Goal: Information Seeking & Learning: Learn about a topic

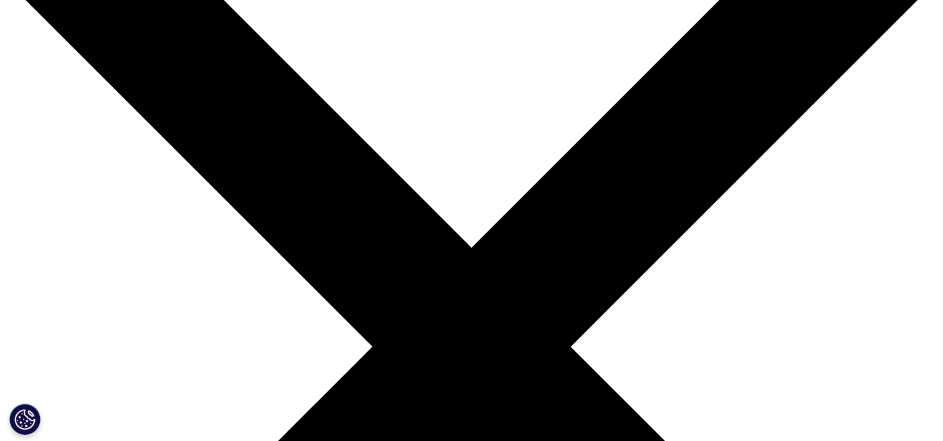
scroll to position [125, 0]
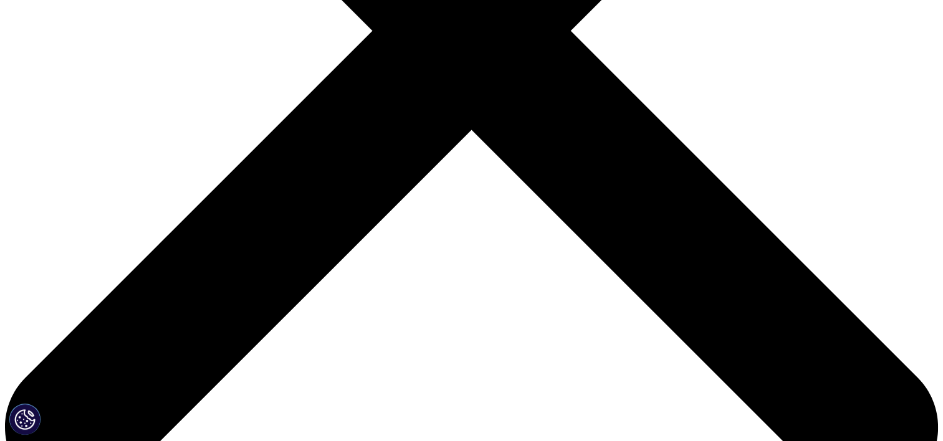
scroll to position [623, 0]
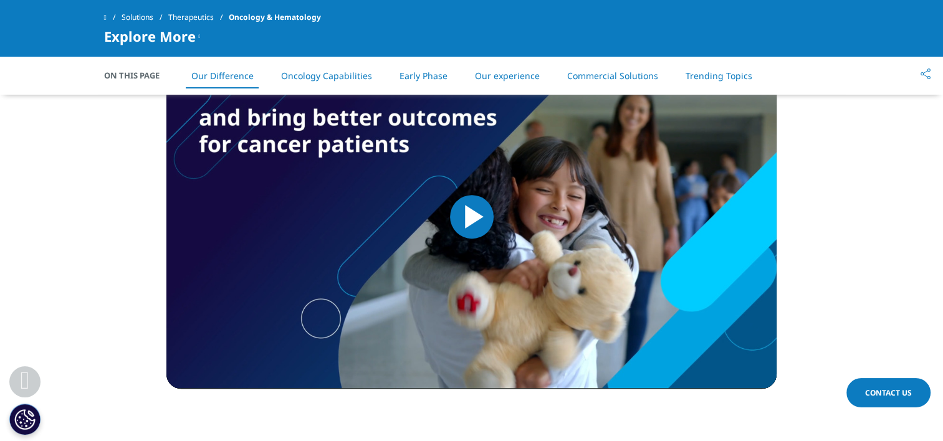
click at [349, 74] on link "Oncology Capabilities" at bounding box center [326, 76] width 91 height 12
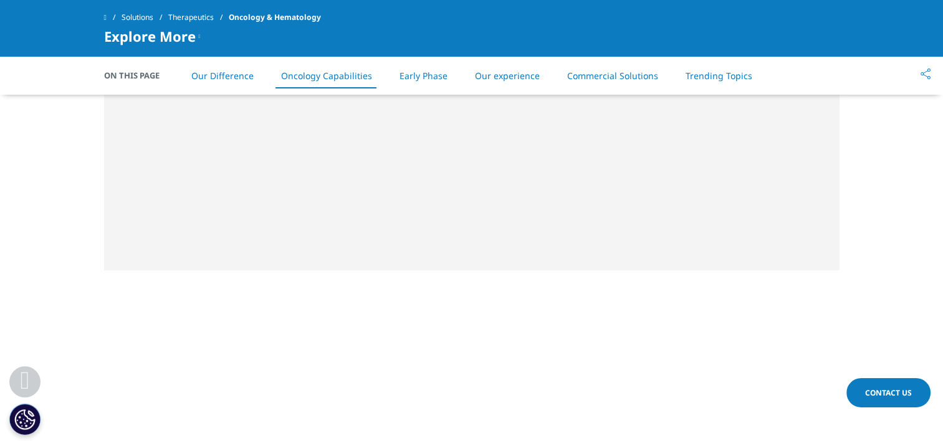
scroll to position [1579, 0]
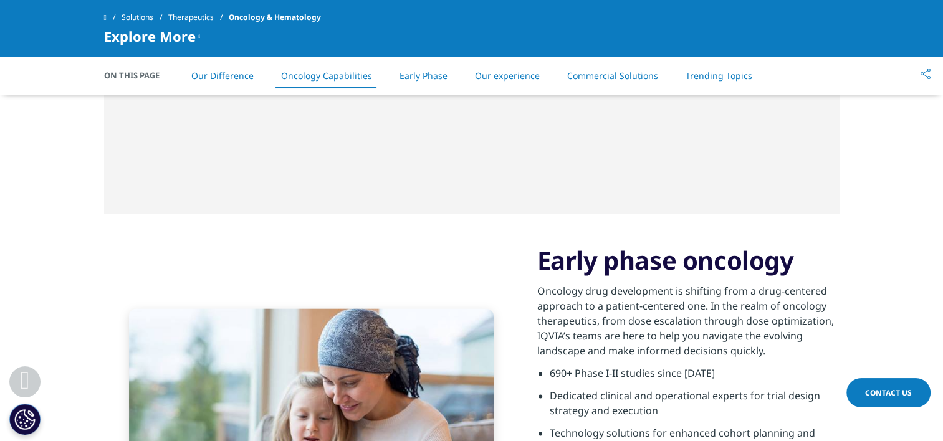
click at [107, 17] on span at bounding box center [105, 17] width 2 height 9
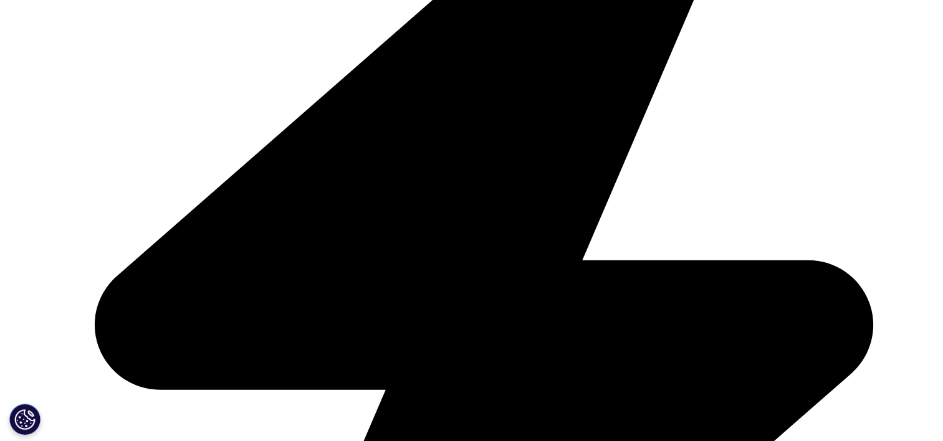
scroll to position [623, 0]
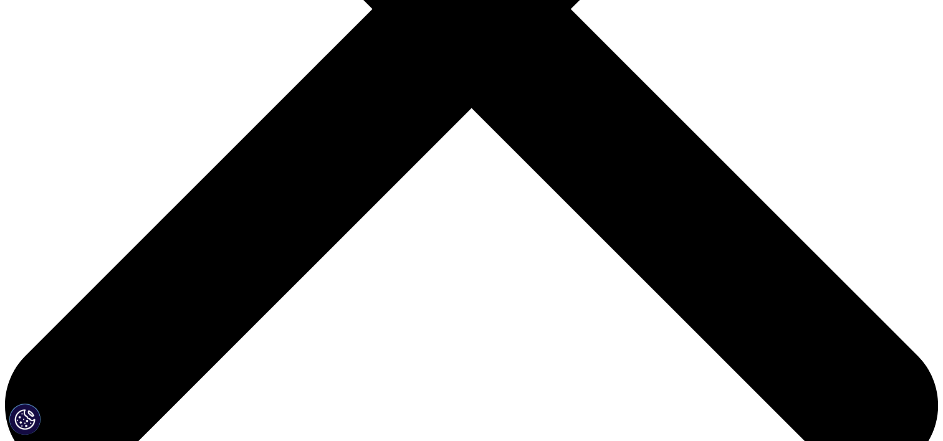
scroll to position [444, 0]
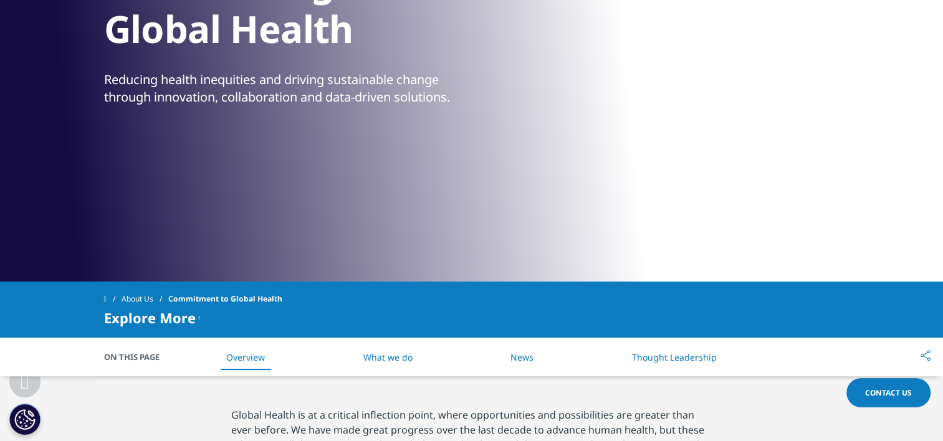
scroll to position [0, 0]
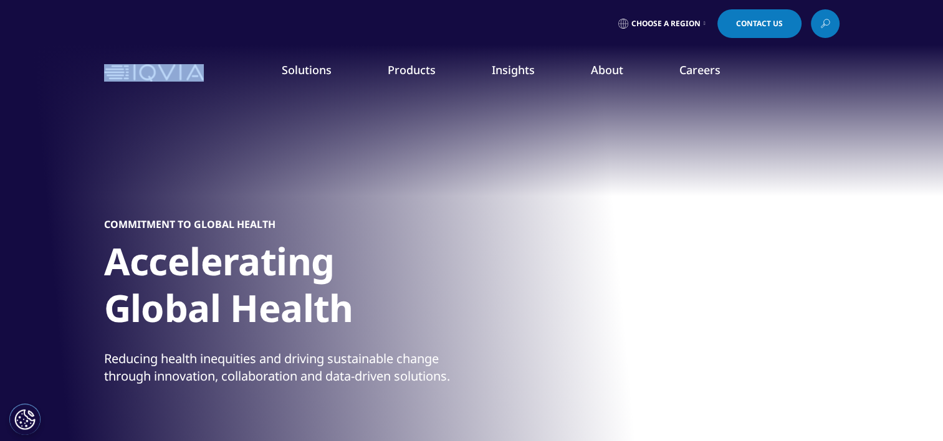
drag, startPoint x: 214, startPoint y: 60, endPoint x: 131, endPoint y: 79, distance: 84.2
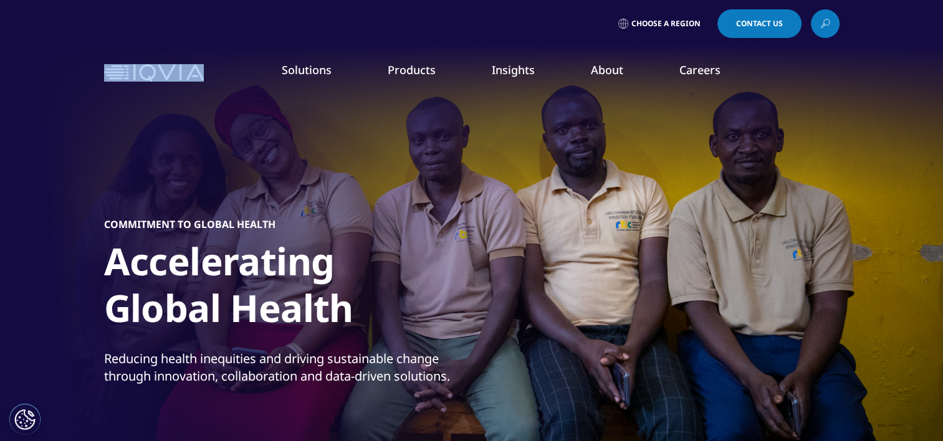
click at [131, 79] on div "Solutions quick find a capability Clear Search Loading SOLUTIONS Research & Dev…" at bounding box center [471, 73] width 735 height 59
click at [131, 79] on img at bounding box center [154, 73] width 100 height 18
